Goal: Check status: Check status

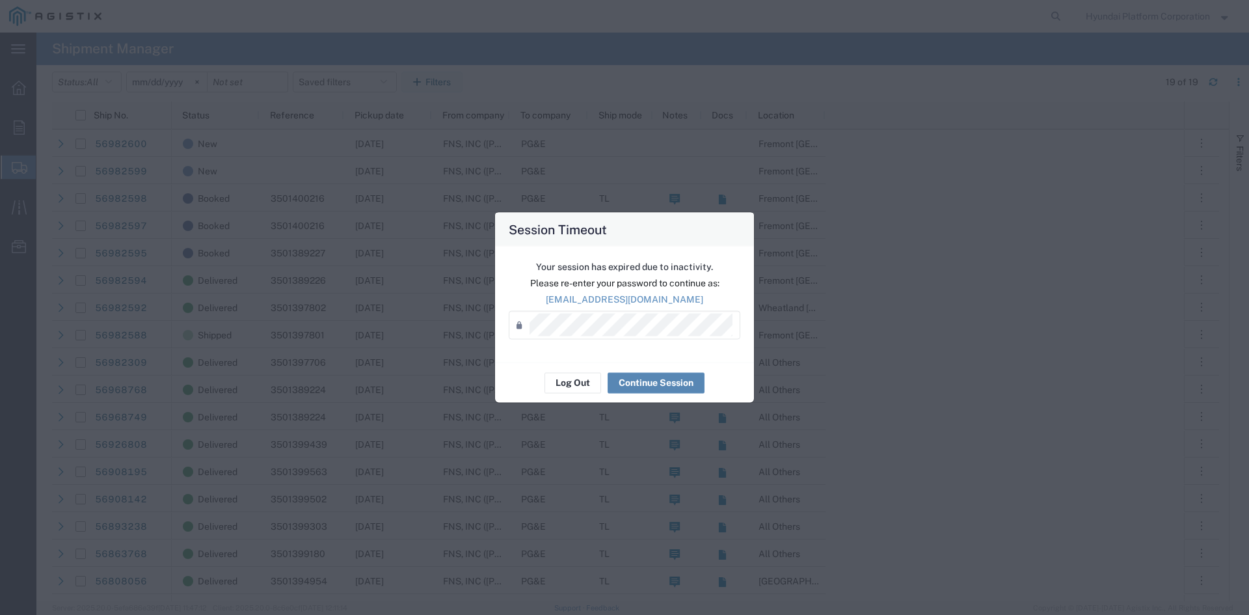
click at [647, 377] on button "Continue Session" at bounding box center [656, 382] width 97 height 21
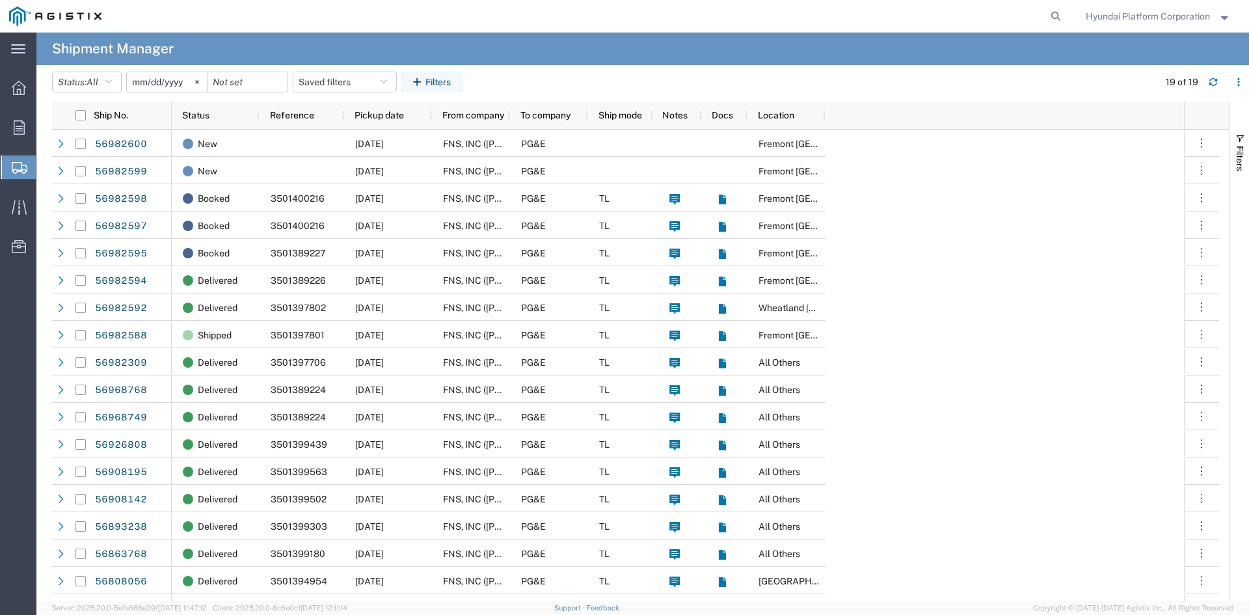
drag, startPoint x: 970, startPoint y: 286, endPoint x: 972, endPoint y: 247, distance: 39.1
click at [972, 247] on div "New 09/30/2025 FNS, INC (Harmon)(C/O Hyundai Corporation) PG&E Fremont DC New 0…" at bounding box center [678, 389] width 1013 height 519
click at [940, 236] on div "New 09/30/2025 FNS, INC (Harmon)(C/O Hyundai Corporation) PG&E Fremont DC New 0…" at bounding box center [678, 389] width 1013 height 519
click at [916, 187] on div "New 09/30/2025 FNS, INC (Harmon)(C/O Hyundai Corporation) PG&E Fremont DC New 0…" at bounding box center [678, 389] width 1013 height 519
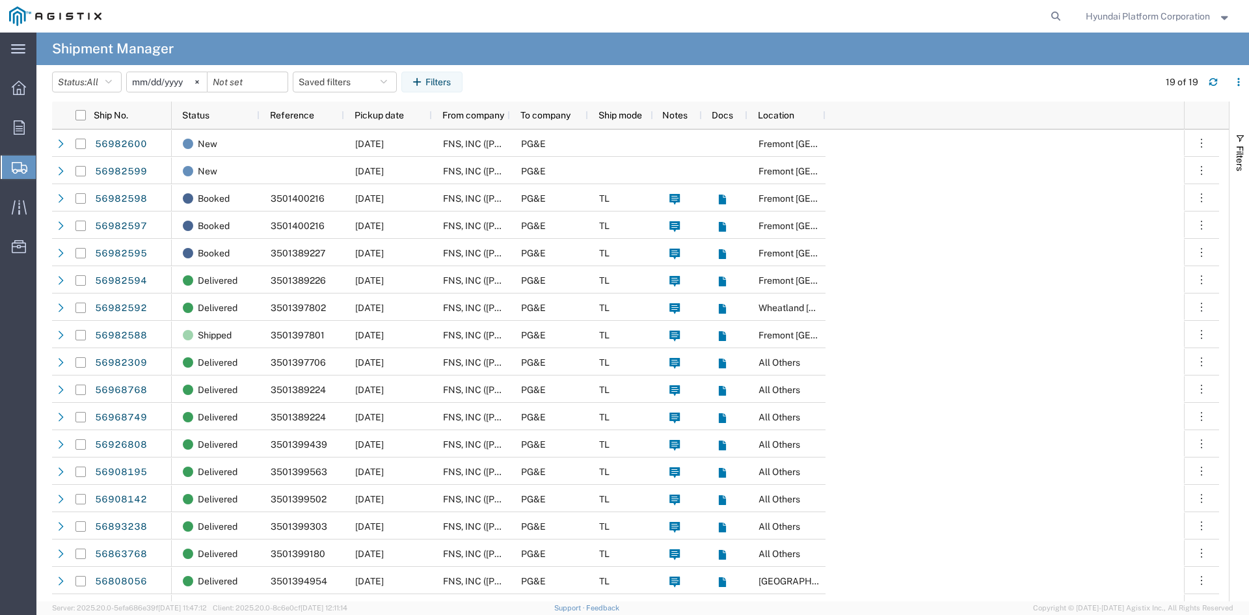
click at [1015, 239] on div "New 09/30/2025 FNS, INC (Harmon)(C/O Hyundai Corporation) PG&E Fremont DC New 0…" at bounding box center [678, 389] width 1013 height 519
click at [1007, 228] on div "New 09/30/2025 FNS, INC (Harmon)(C/O Hyundai Corporation) PG&E Fremont DC New 0…" at bounding box center [678, 389] width 1013 height 519
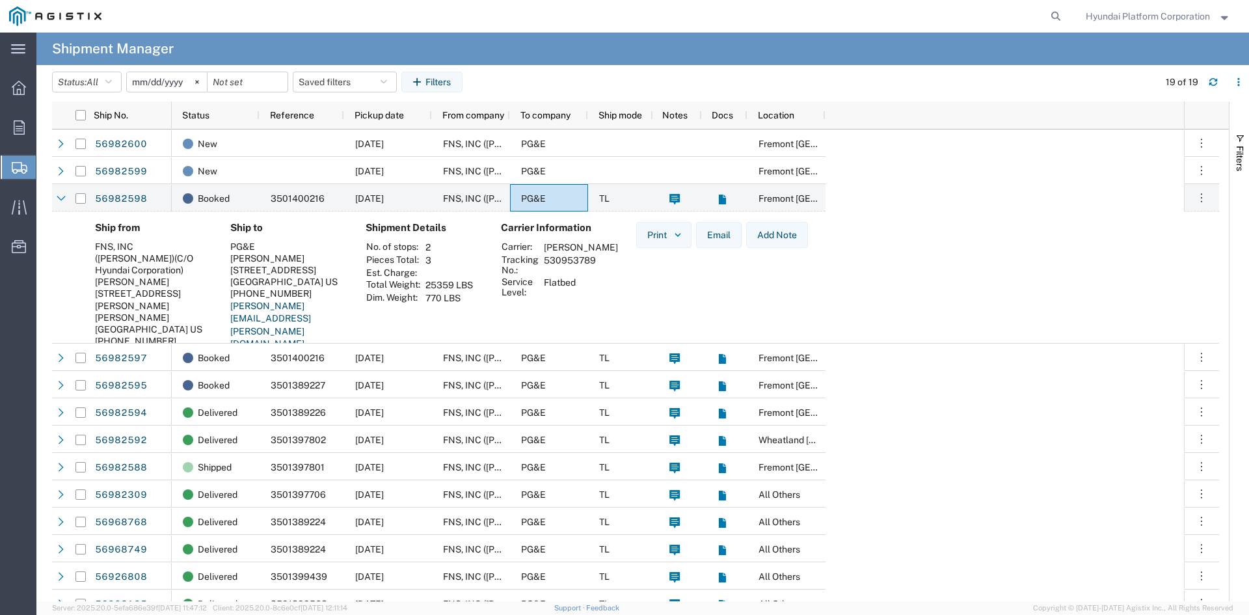
click at [1071, 380] on div "New 09/30/2025 FNS, INC (Harmon)(C/O Hyundai Corporation) PG&E Fremont DC New 0…" at bounding box center [678, 455] width 1013 height 651
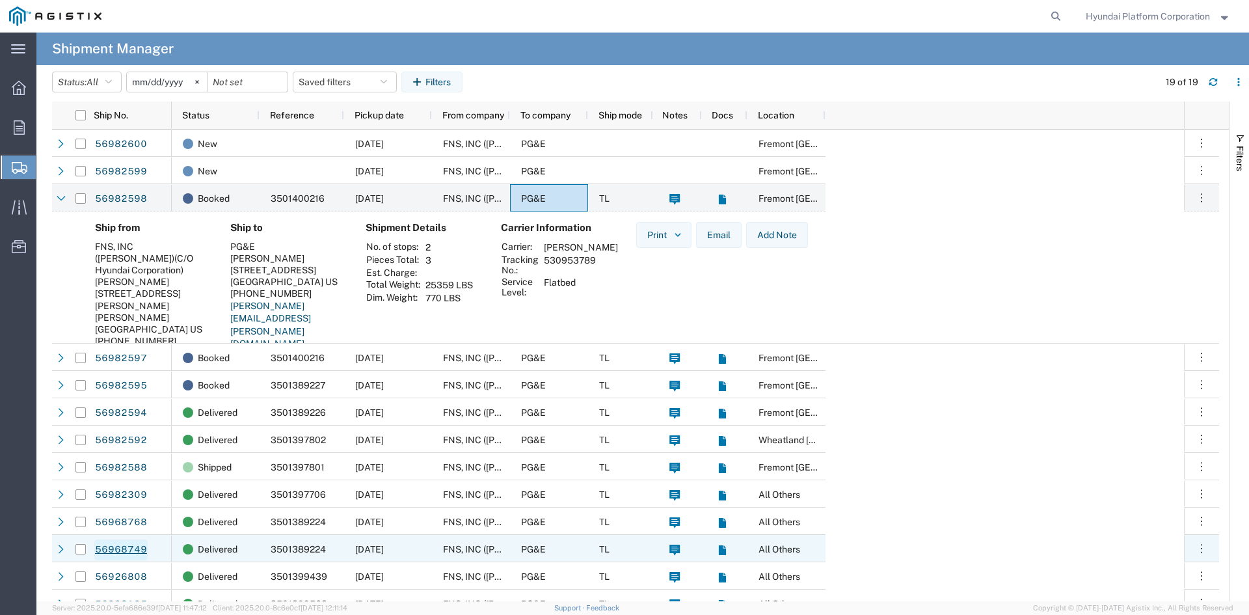
click at [135, 547] on link "56968749" at bounding box center [120, 549] width 53 height 21
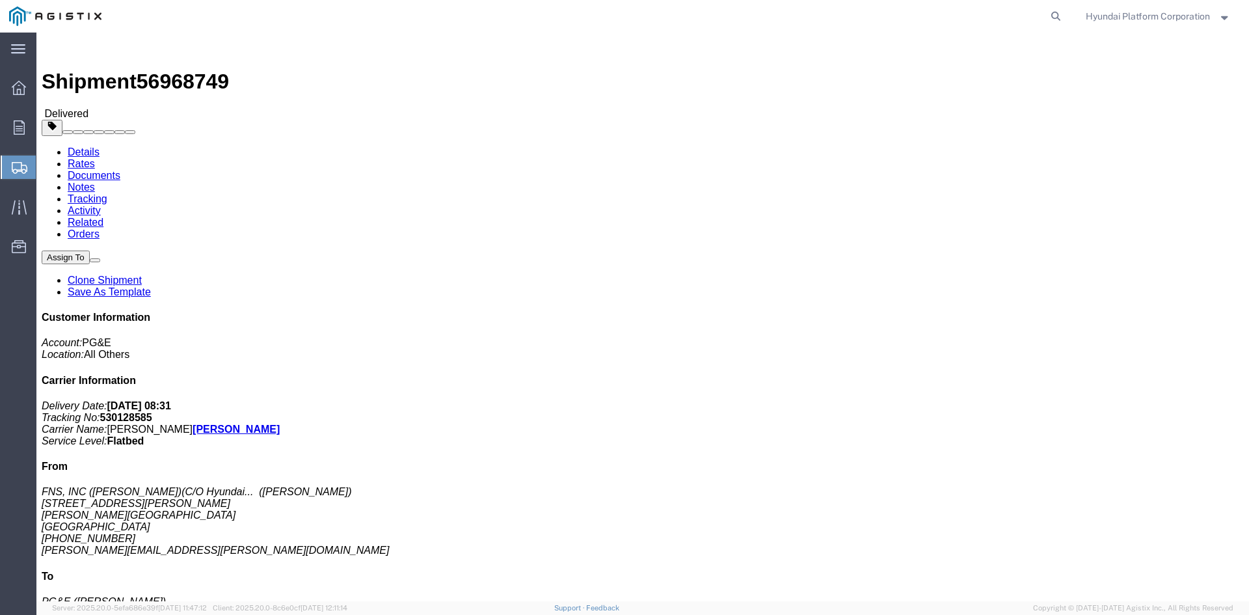
drag, startPoint x: 66, startPoint y: 186, endPoint x: 85, endPoint y: 186, distance: 19.5
click at [0, 0] on span "Shipment Manager" at bounding box center [0, 0] width 0 height 0
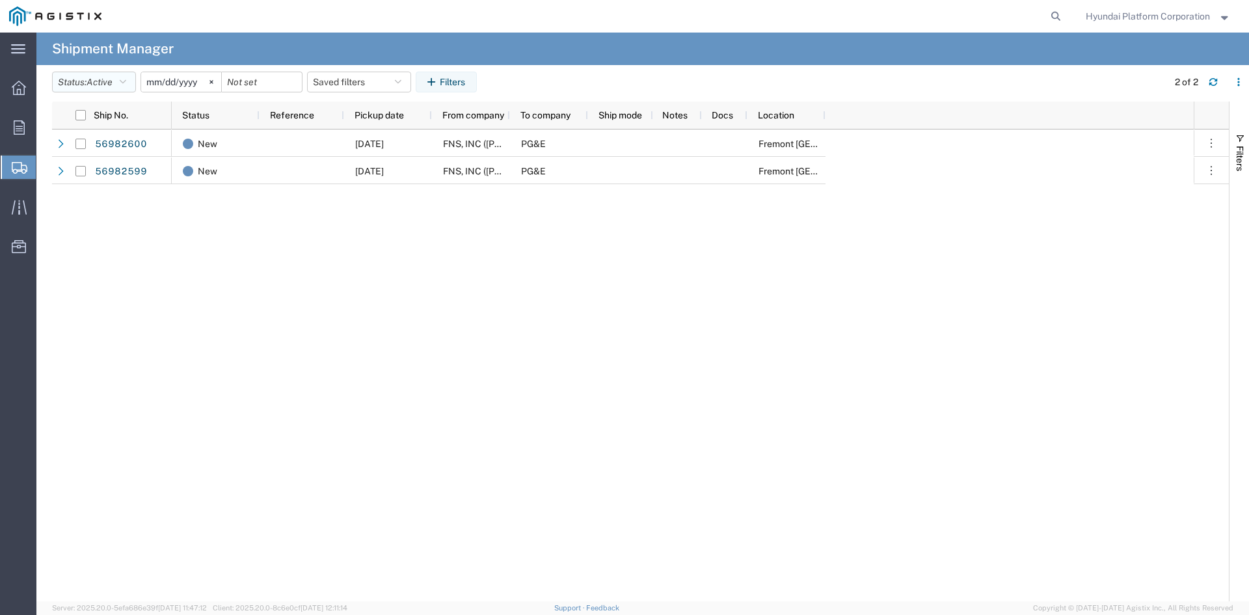
drag, startPoint x: 100, startPoint y: 79, endPoint x: 107, endPoint y: 98, distance: 20.4
click at [100, 79] on span "Active" at bounding box center [100, 82] width 26 height 10
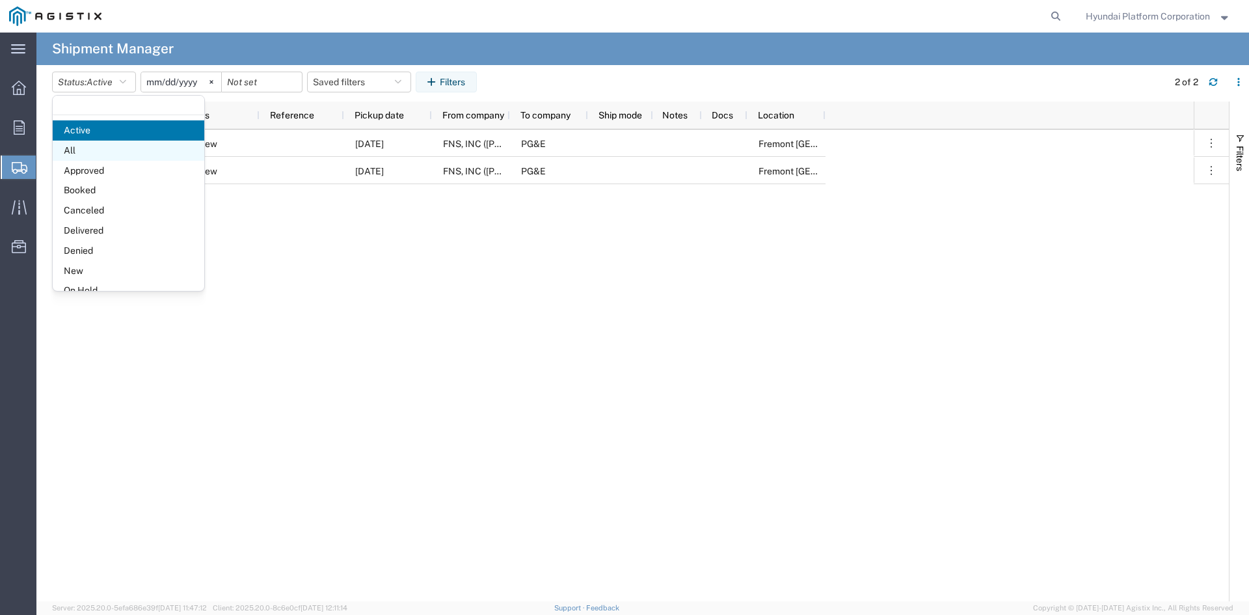
click at [118, 154] on span "All" at bounding box center [129, 151] width 152 height 20
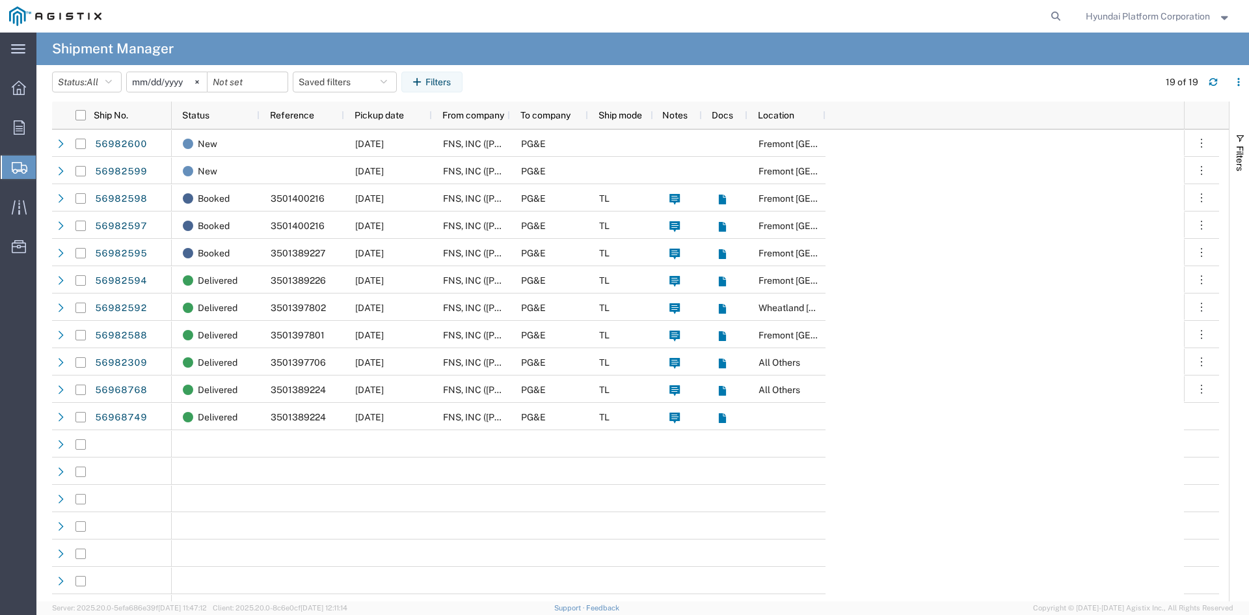
click at [666, 67] on header "Status: All Active All Approved Booked Canceled Delivered Denied New On Hold Pe…" at bounding box center [650, 83] width 1197 height 36
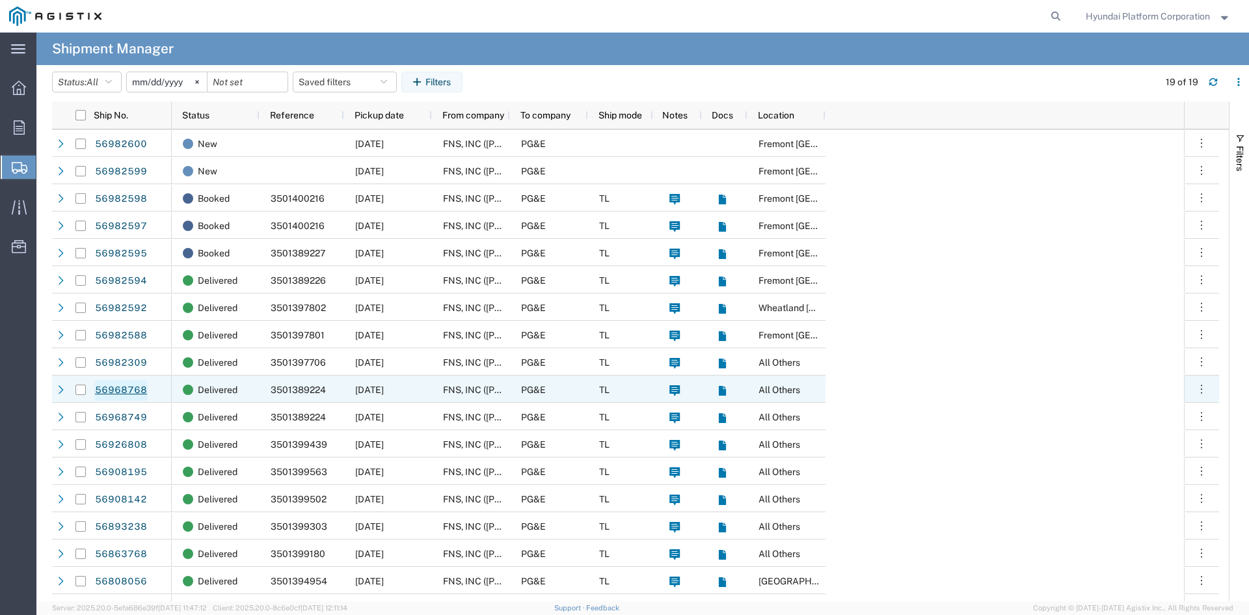
click at [113, 393] on link "56968768" at bounding box center [120, 390] width 53 height 21
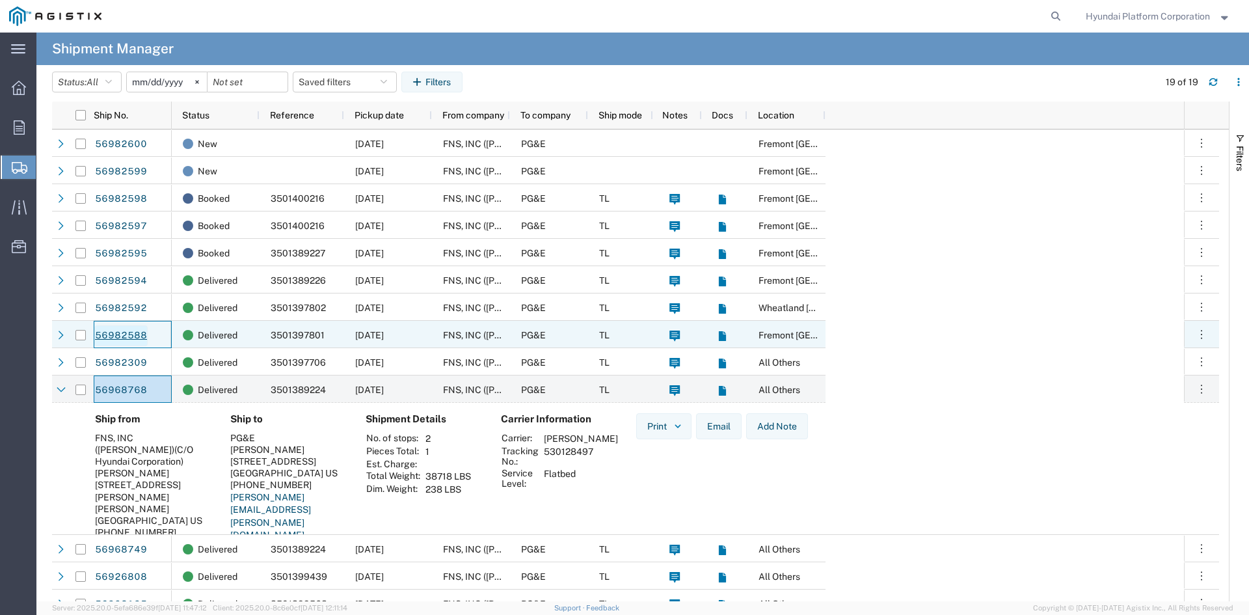
click at [127, 340] on link "56982588" at bounding box center [120, 335] width 53 height 21
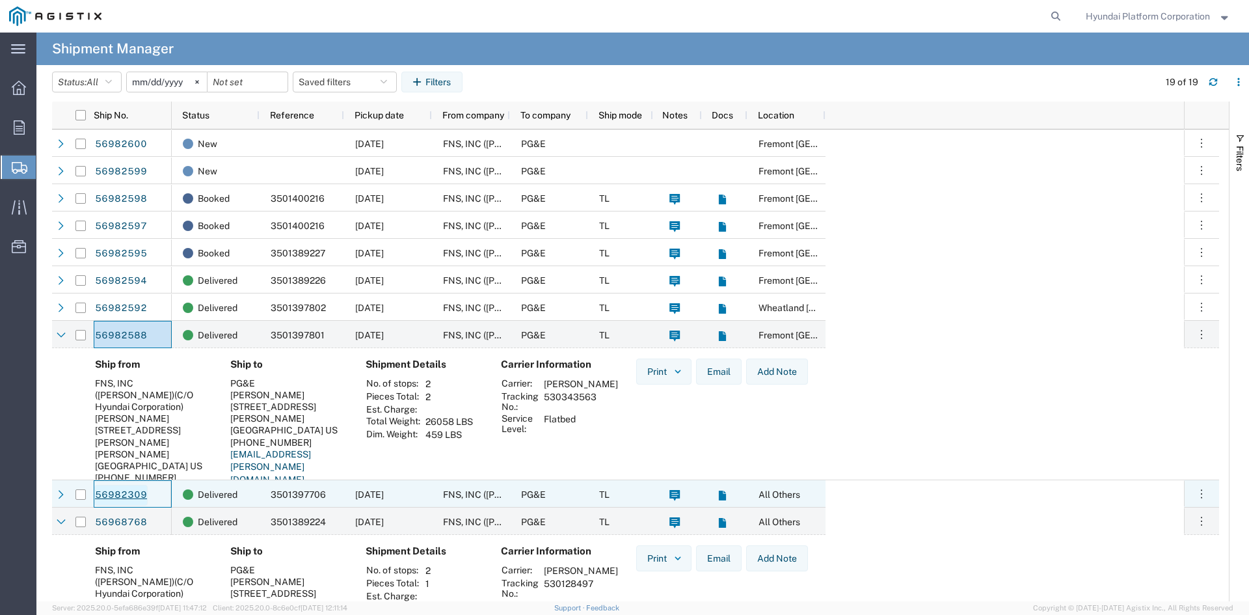
click at [136, 492] on link "56982309" at bounding box center [120, 495] width 53 height 21
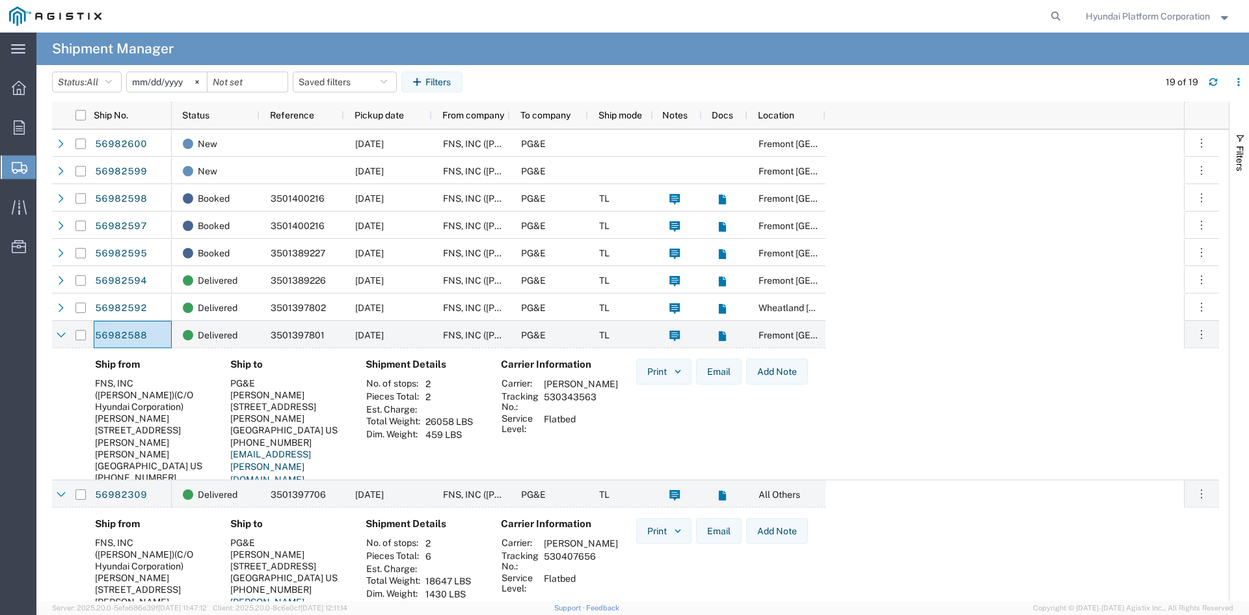
click at [979, 244] on div "New 09/30/2025 FNS, INC (Harmon)(C/O Hyundai Corporation) PG&E Fremont DC New 0…" at bounding box center [678, 588] width 1013 height 916
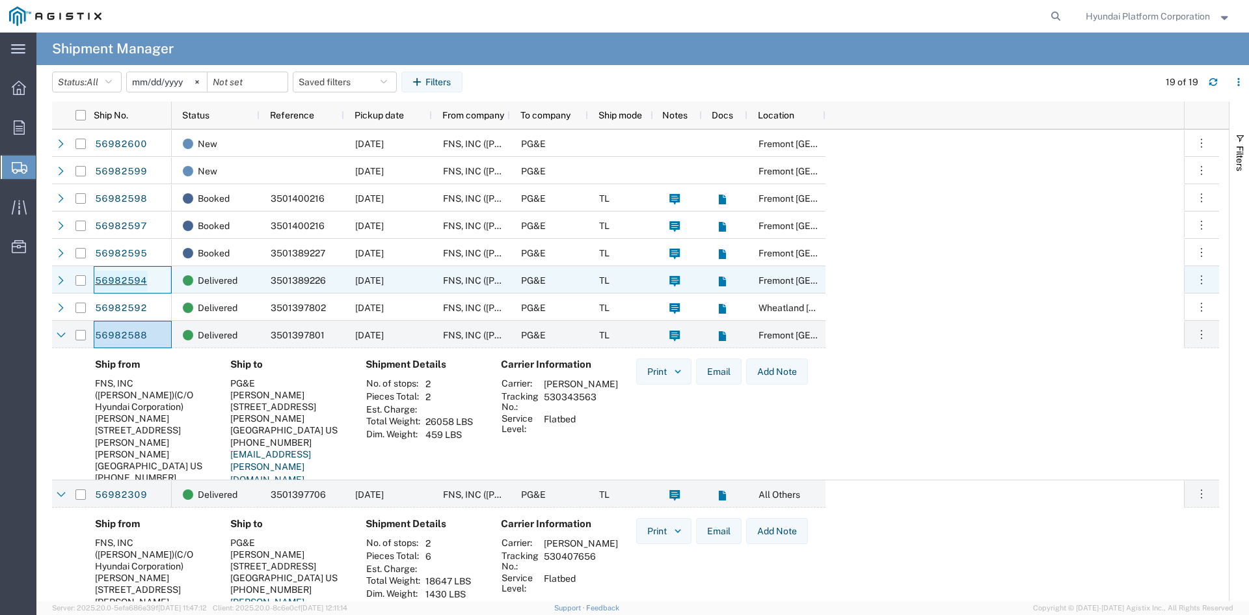
click at [130, 284] on link "56982594" at bounding box center [120, 281] width 53 height 21
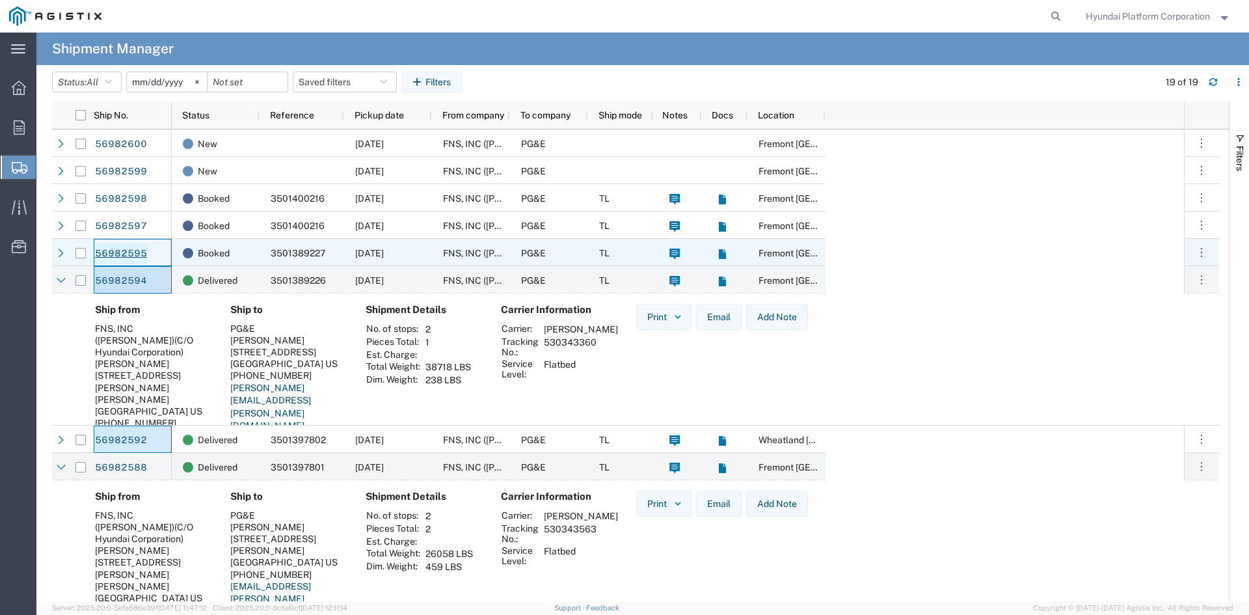
click at [120, 254] on link "56982595" at bounding box center [120, 253] width 53 height 21
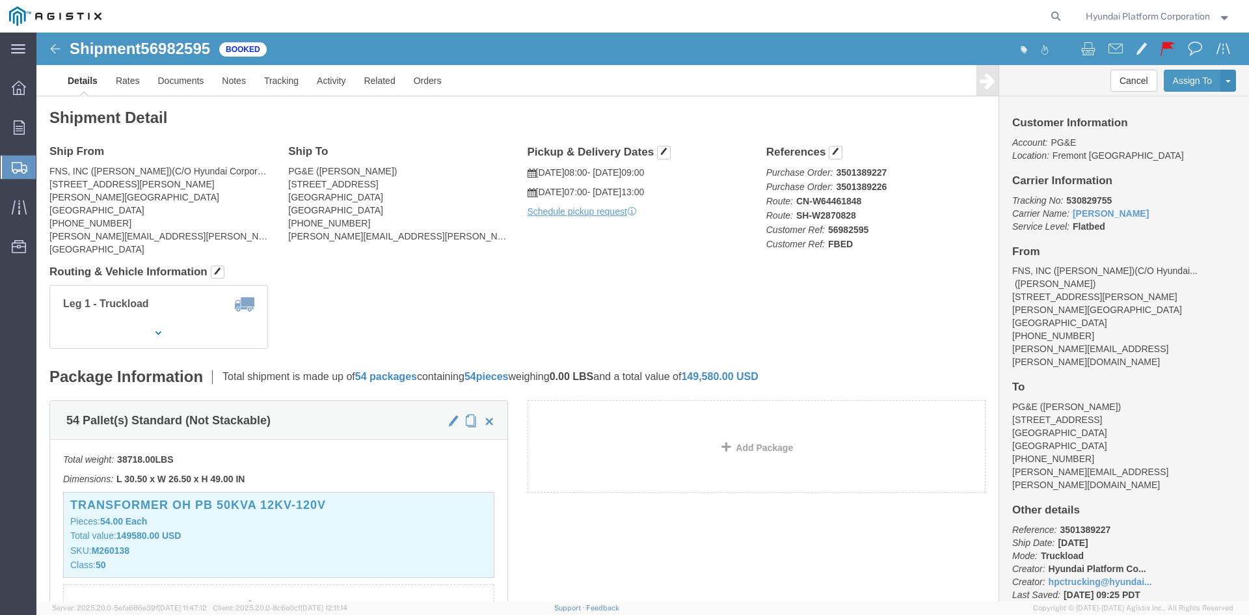
click h4 "Routing & Vehicle Information"
drag, startPoint x: 568, startPoint y: 245, endPoint x: 575, endPoint y: 251, distance: 9.7
click div "Shipment Detail Ship From FNS, INC (Harmon)(C/O Hyundai Corporation) (John Lee)…"
